Goal: Communication & Community: Answer question/provide support

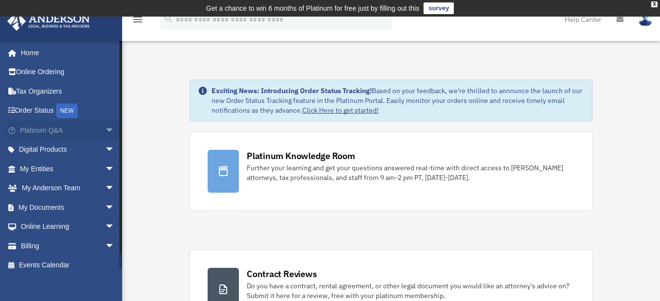
click at [105, 130] on span "arrow_drop_down" at bounding box center [115, 131] width 20 height 20
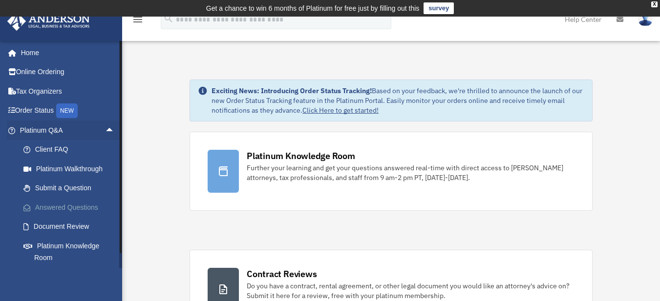
click at [56, 214] on link "Answered Questions" at bounding box center [72, 208] width 116 height 20
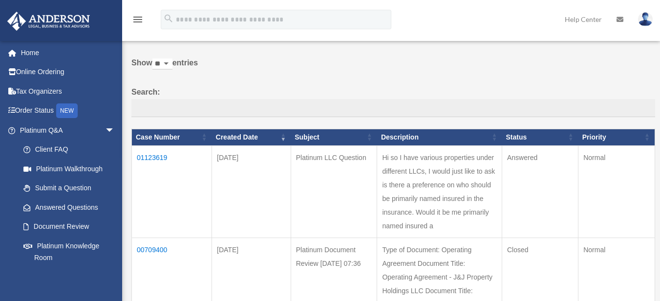
scroll to position [98, 0]
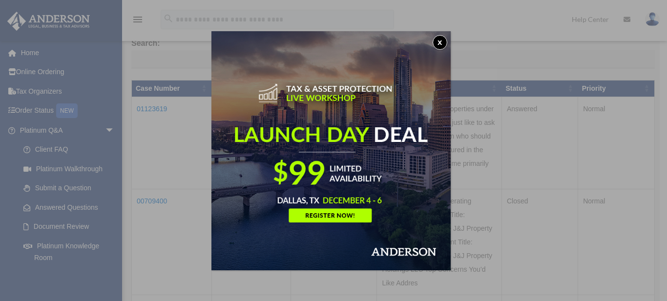
click at [442, 47] on button "x" at bounding box center [440, 42] width 15 height 15
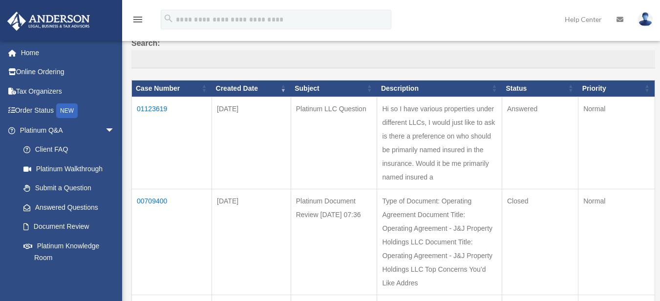
click at [157, 107] on td "01123619" at bounding box center [172, 143] width 80 height 92
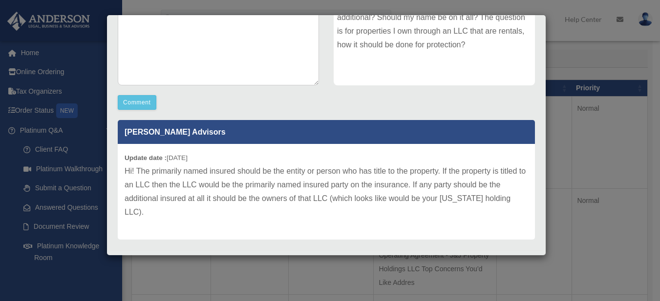
scroll to position [195, 0]
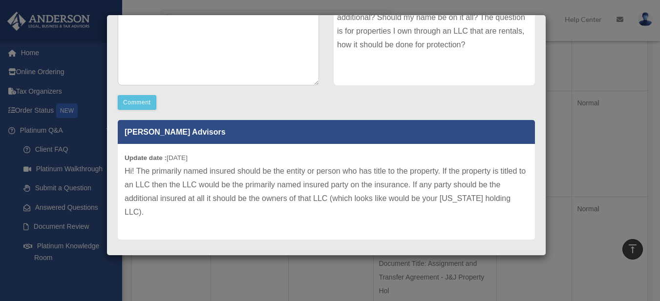
click at [285, 192] on p "Hi! The primarily named insured should be the entity or person who has title to…" at bounding box center [327, 192] width 404 height 55
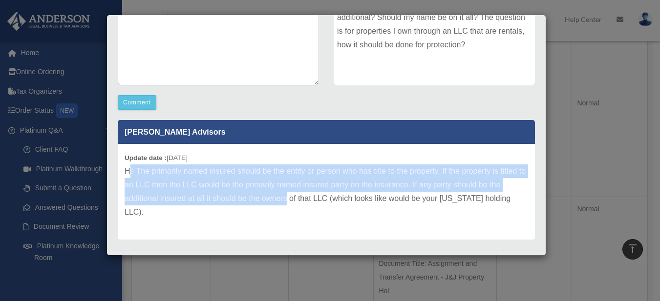
click at [125, 168] on p "Hi! The primarily named insured should be the entity or person who has title to…" at bounding box center [327, 192] width 404 height 55
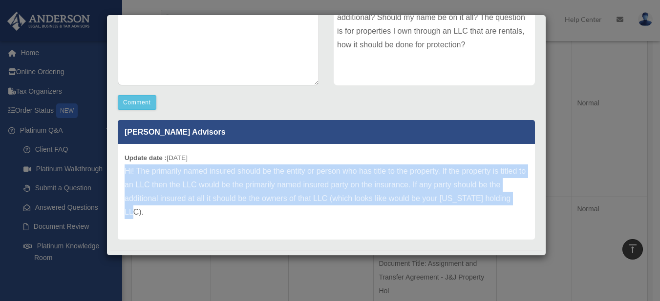
drag, startPoint x: 126, startPoint y: 169, endPoint x: 534, endPoint y: 212, distance: 410.7
click at [538, 208] on div "Case Detail × Platinum LLC Question Case Number 01123619 Created Date [DATE] St…" at bounding box center [327, 135] width 440 height 241
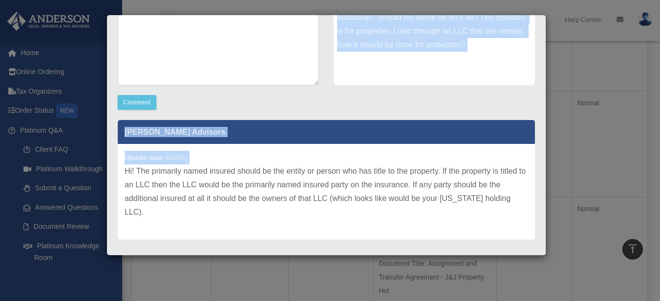
copy div "Comment Comment Case Description Hi so I have various properties under differen…"
click at [188, 158] on small "Update date : [DATE]" at bounding box center [156, 157] width 63 height 7
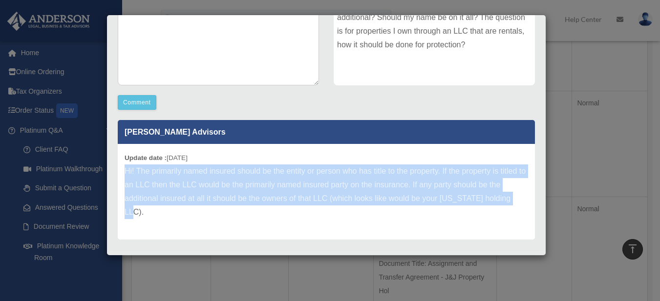
drag, startPoint x: 212, startPoint y: 183, endPoint x: 230, endPoint y: 125, distance: 61.5
click at [530, 200] on div "[PERSON_NAME] Advisors Update date : [DATE] Hi! The primarily named insured sho…" at bounding box center [326, 176] width 432 height 127
click at [212, 112] on div "Comment Comment Case Description" at bounding box center [326, 78] width 432 height 331
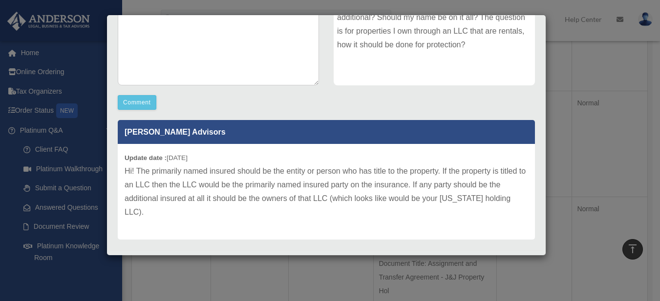
click at [154, 115] on div "[PERSON_NAME] Advisors Update date : [DATE] Hi! The primarily named insured sho…" at bounding box center [326, 176] width 432 height 127
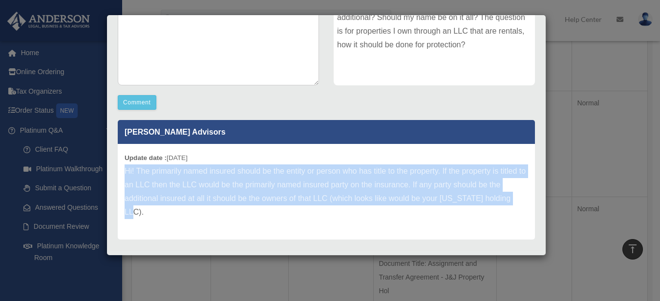
drag, startPoint x: 126, startPoint y: 170, endPoint x: 522, endPoint y: 210, distance: 398.8
click at [522, 210] on div "Update date : [DATE] Hi! The primarily named insured should be the entity or pe…" at bounding box center [326, 192] width 417 height 96
copy p "Hi! The primarily named insured should be the entity or person who has title to…"
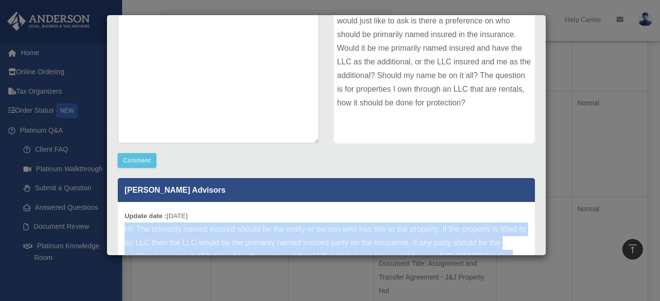
scroll to position [217, 0]
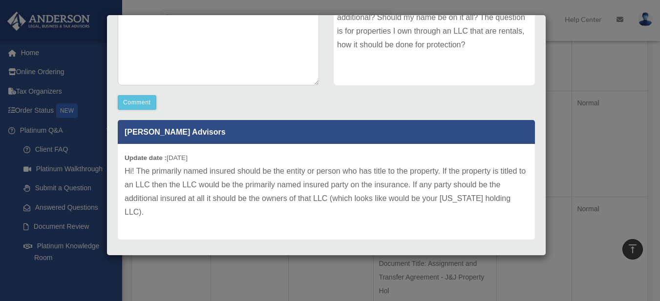
click at [426, 107] on div "Comment Comment Case Description" at bounding box center [326, 78] width 432 height 331
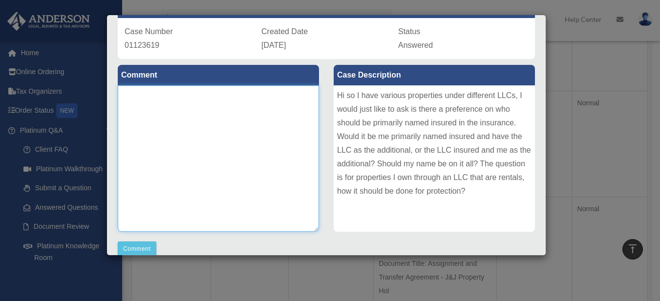
click at [269, 131] on textarea at bounding box center [218, 159] width 201 height 147
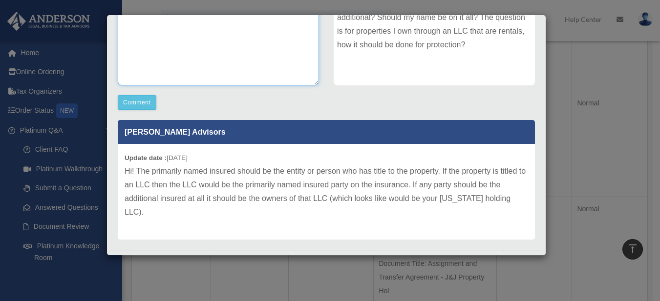
click at [214, 66] on textarea at bounding box center [218, 12] width 201 height 147
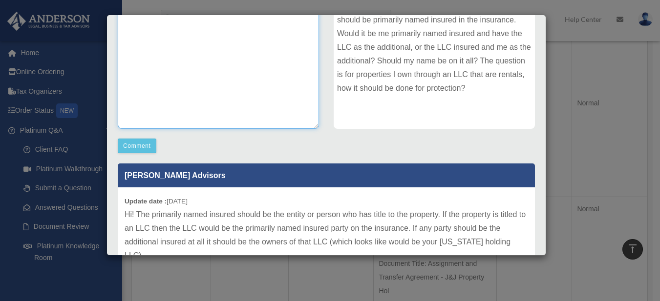
scroll to position [22, 0]
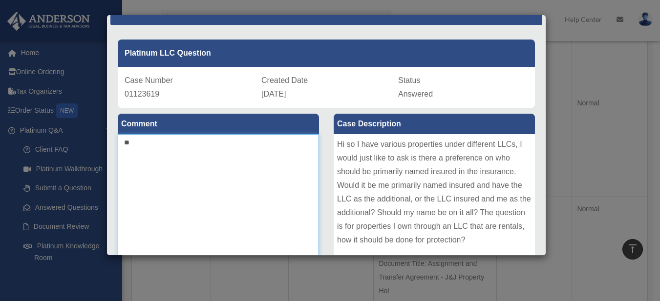
type textarea "*"
click at [210, 146] on textarea at bounding box center [218, 207] width 201 height 147
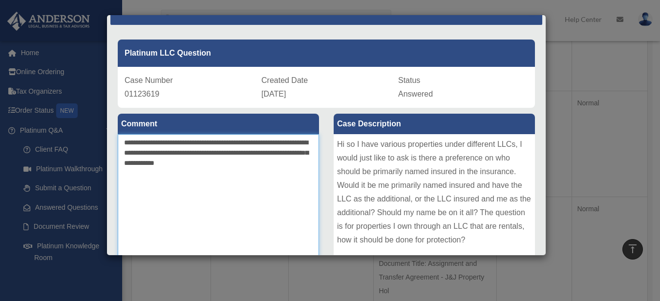
click at [281, 170] on textarea "**********" at bounding box center [218, 207] width 201 height 147
drag, startPoint x: 284, startPoint y: 163, endPoint x: 86, endPoint y: 162, distance: 198.9
click at [97, 163] on div "Case Detail × Platinum LLC Question Case Number 01123619 Created Date [DATE] St…" at bounding box center [330, 150] width 660 height 301
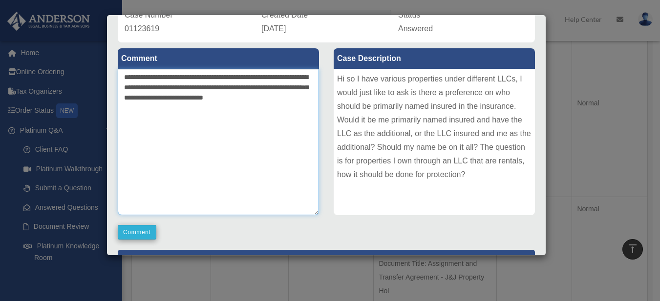
scroll to position [169, 0]
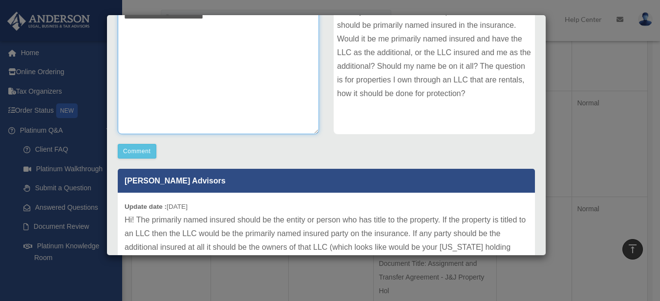
type textarea "**********"
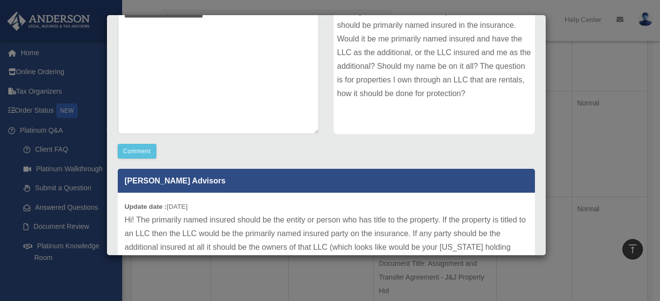
click at [143, 142] on div "**********" at bounding box center [218, 59] width 216 height 197
click at [144, 146] on button "Comment" at bounding box center [137, 151] width 39 height 15
